Goal: Task Accomplishment & Management: Complete application form

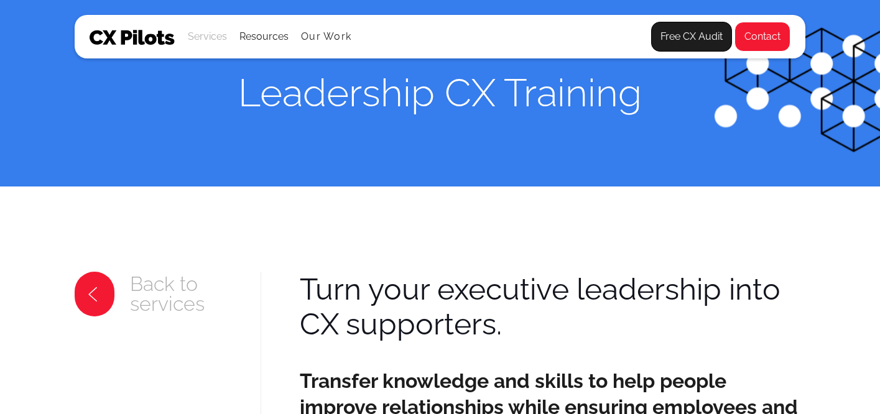
click at [211, 39] on div "Services" at bounding box center [207, 36] width 39 height 17
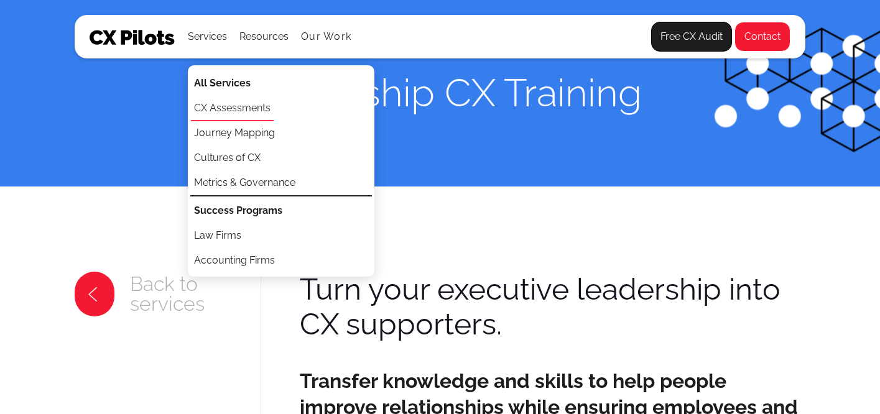
click at [227, 108] on link "CX Assessments" at bounding box center [232, 108] width 83 height 25
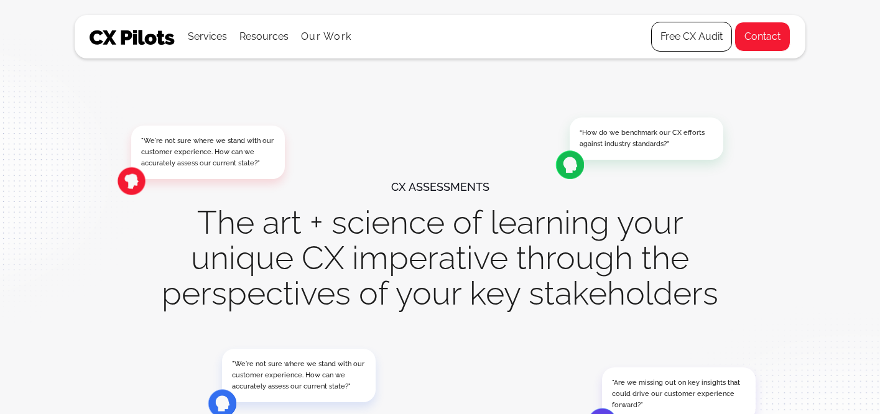
click at [694, 43] on link "Free CX Audit" at bounding box center [691, 37] width 81 height 30
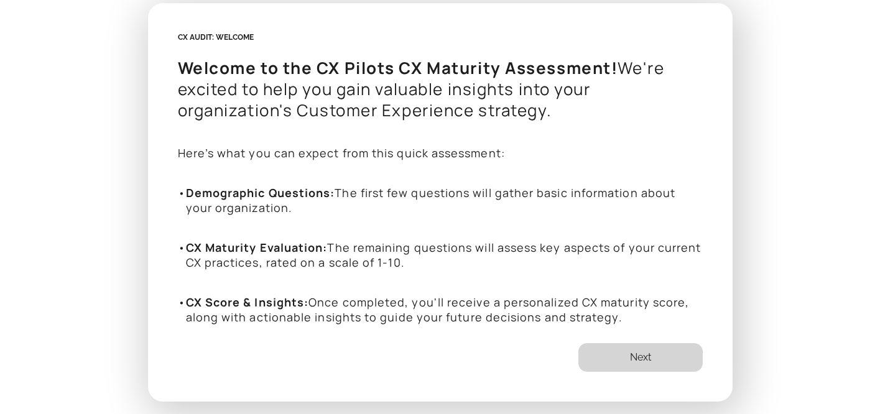
click at [645, 360] on link "Next" at bounding box center [640, 357] width 124 height 29
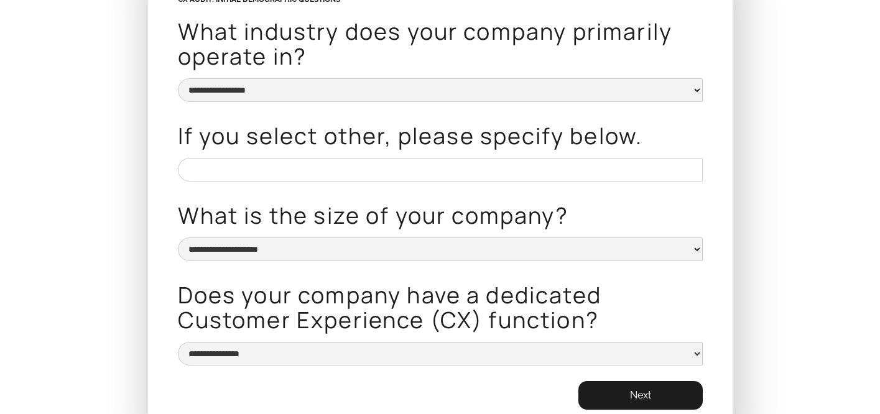
scroll to position [35, 0]
